Goal: Find specific page/section

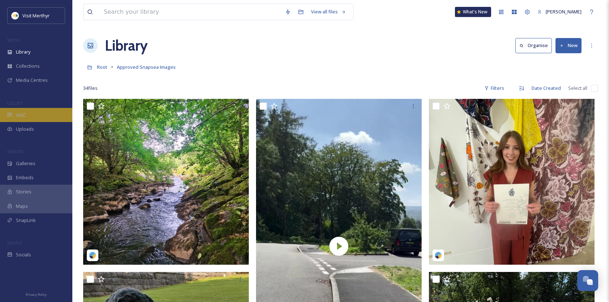
click at [33, 116] on div "UGC" at bounding box center [36, 115] width 72 height 14
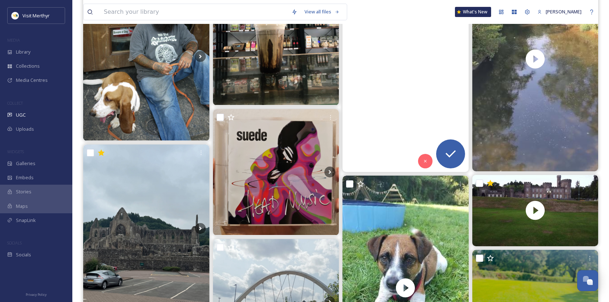
scroll to position [362, 0]
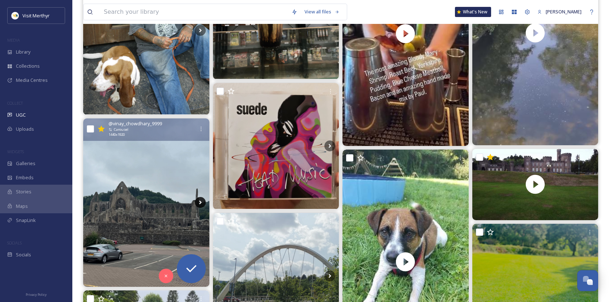
click at [199, 202] on icon at bounding box center [200, 202] width 11 height 11
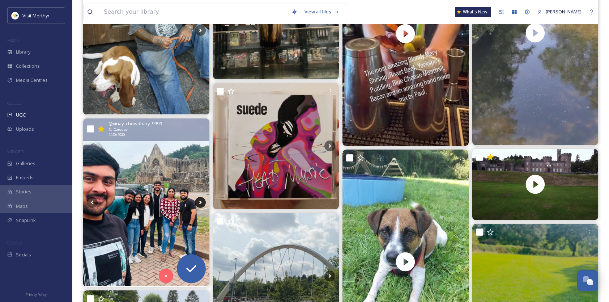
click at [199, 203] on icon at bounding box center [200, 202] width 11 height 11
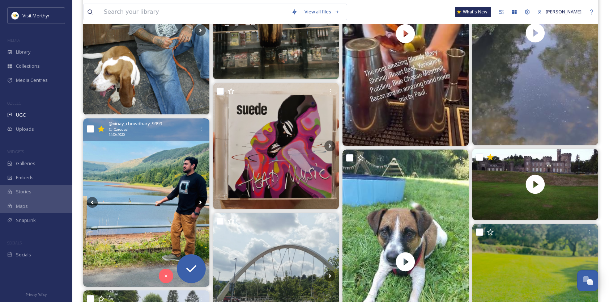
click at [199, 202] on icon at bounding box center [200, 202] width 11 height 11
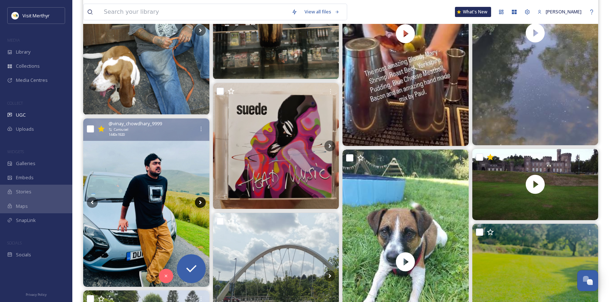
click at [199, 202] on icon at bounding box center [200, 202] width 11 height 11
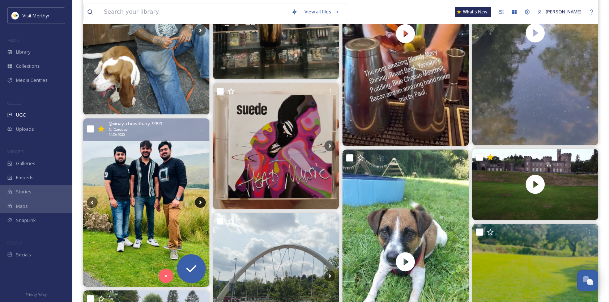
click at [199, 202] on icon at bounding box center [200, 202] width 11 height 11
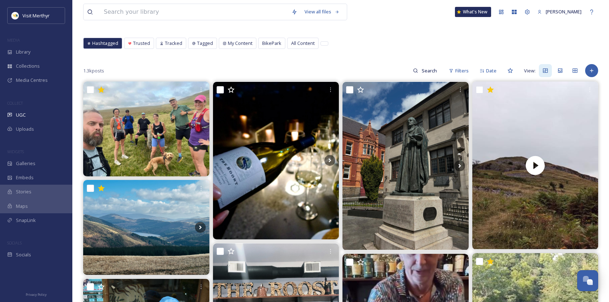
scroll to position [0, 0]
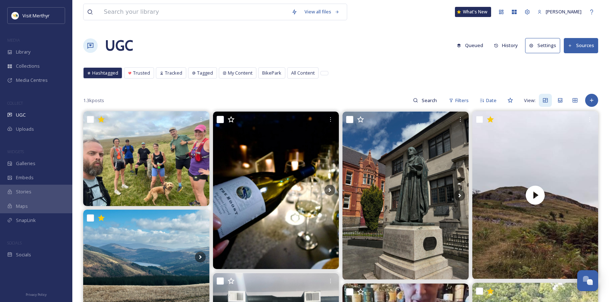
click at [581, 46] on button "Sources" at bounding box center [581, 45] width 34 height 15
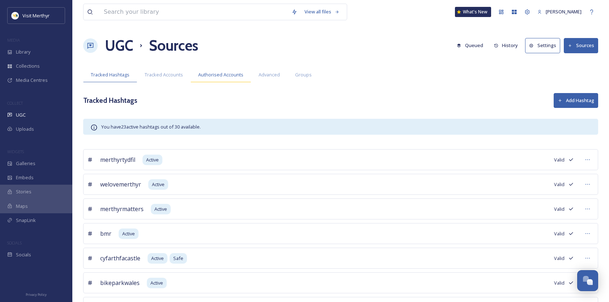
click at [226, 77] on span "Authorised Accounts" at bounding box center [220, 74] width 45 height 7
